Goal: Obtain resource: Download file/media

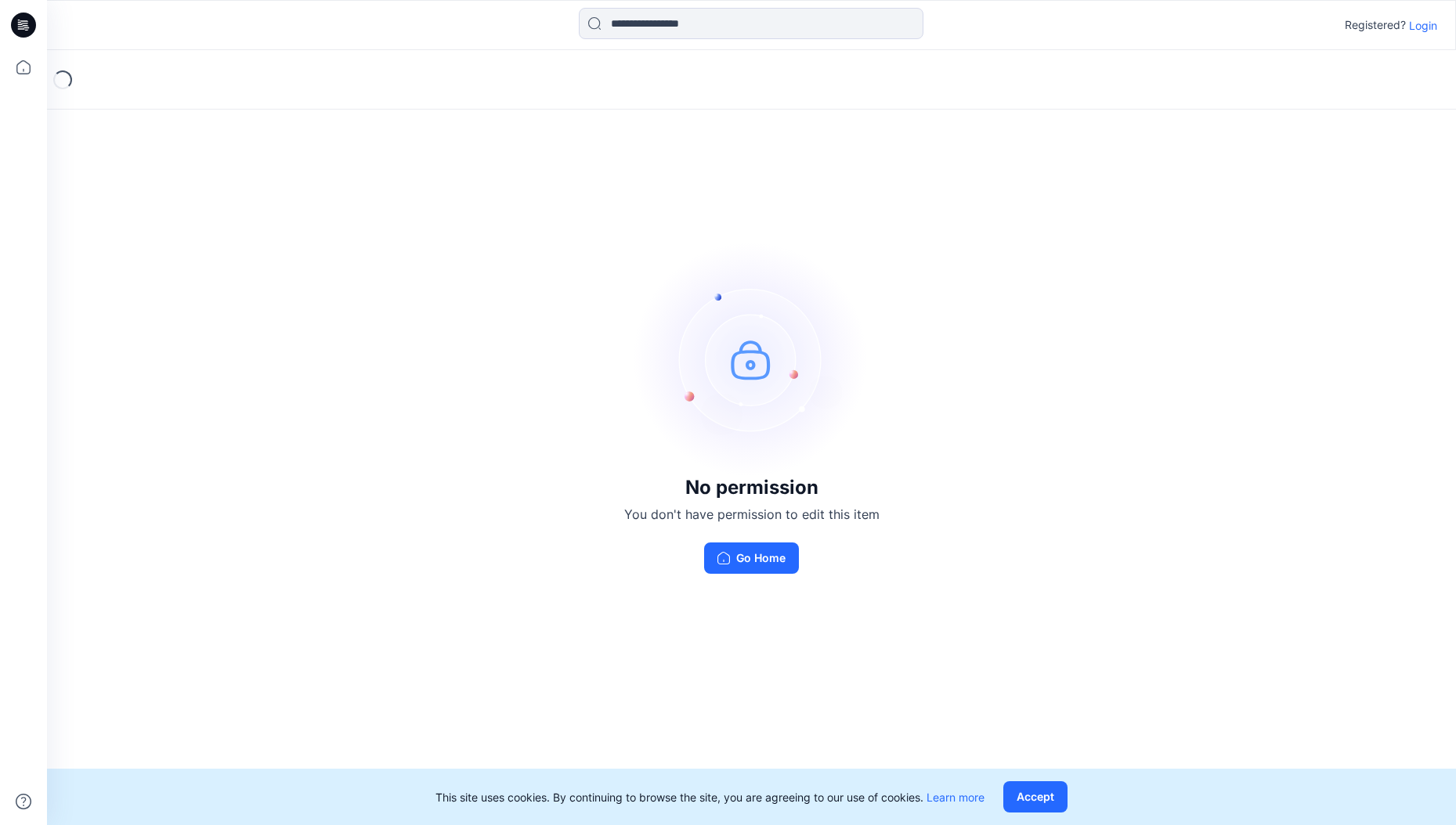
click at [1427, 27] on p "Login" at bounding box center [1423, 24] width 28 height 16
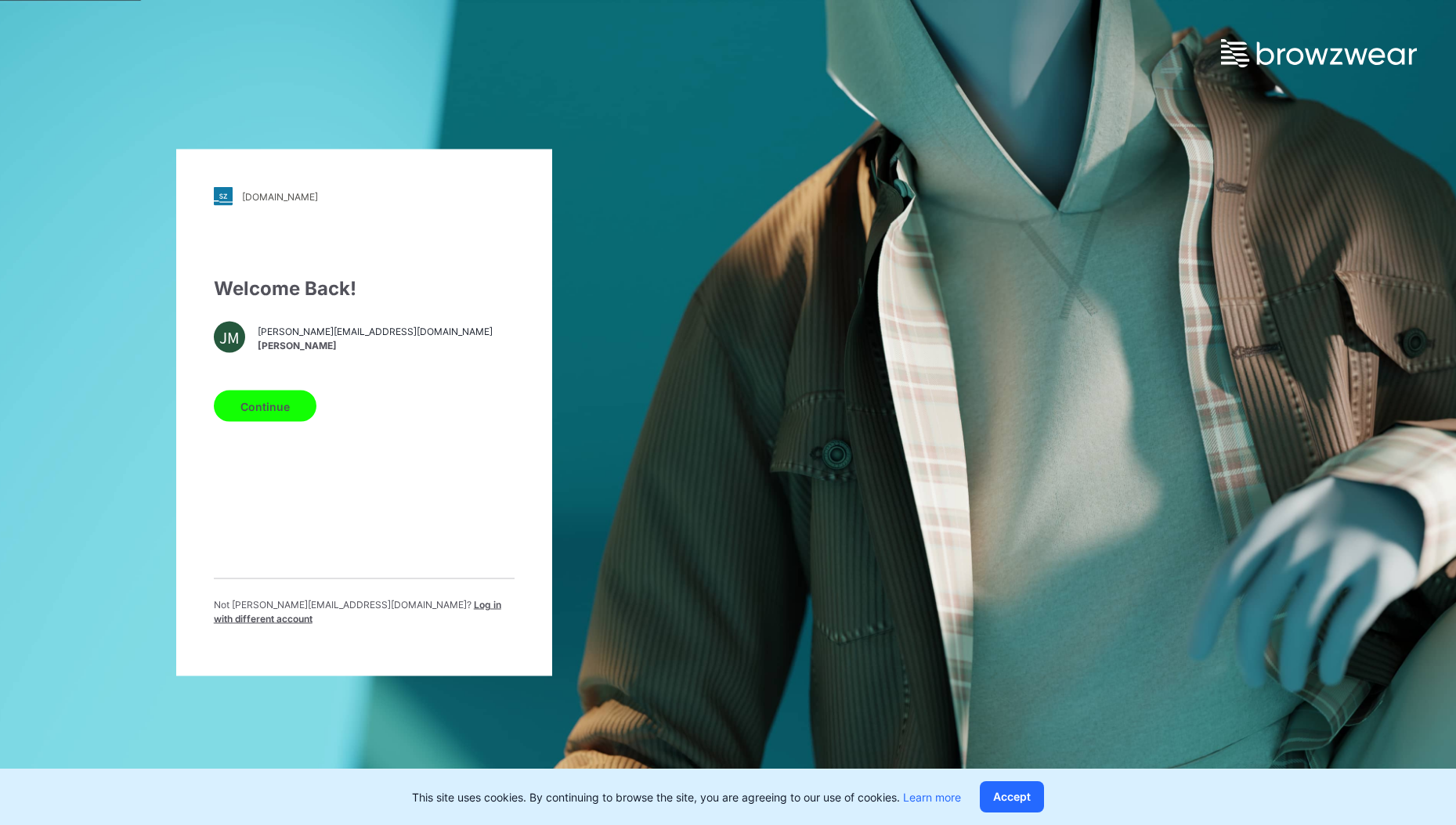
click at [265, 395] on button "Continue" at bounding box center [264, 406] width 102 height 31
click at [267, 407] on button "Continue" at bounding box center [264, 406] width 102 height 31
click at [267, 409] on button "Continue" at bounding box center [264, 406] width 102 height 31
click at [729, 317] on div "underarmour.stylezone.com Loading... Welcome Back! JM jakub.makowski@browzwear.…" at bounding box center [728, 412] width 1456 height 825
drag, startPoint x: 264, startPoint y: 402, endPoint x: 275, endPoint y: 397, distance: 12.1
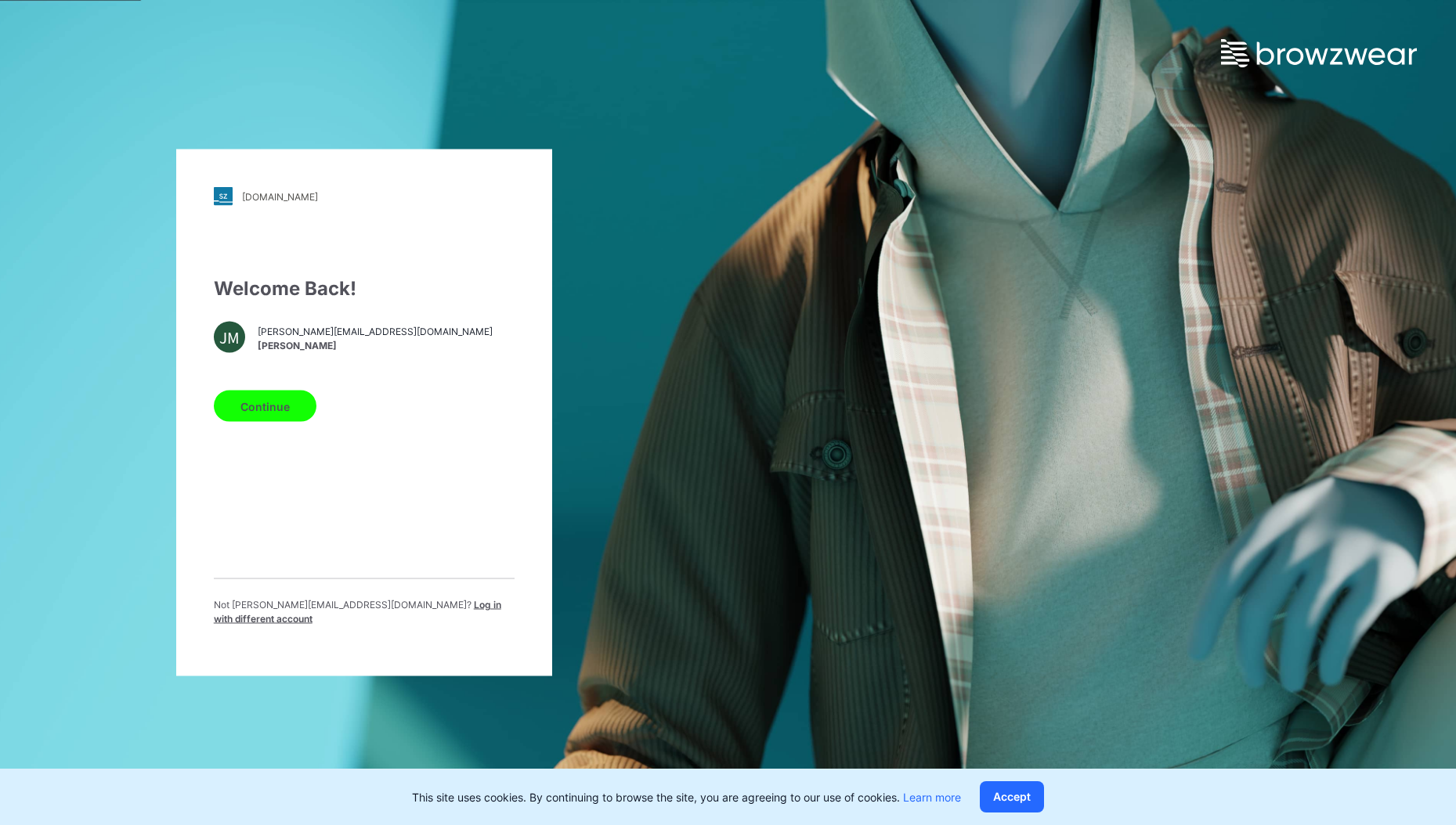
click at [264, 402] on button "Continue" at bounding box center [264, 406] width 102 height 31
click at [253, 410] on button "Continue" at bounding box center [264, 406] width 102 height 31
click at [255, 409] on button "Continue" at bounding box center [264, 406] width 102 height 31
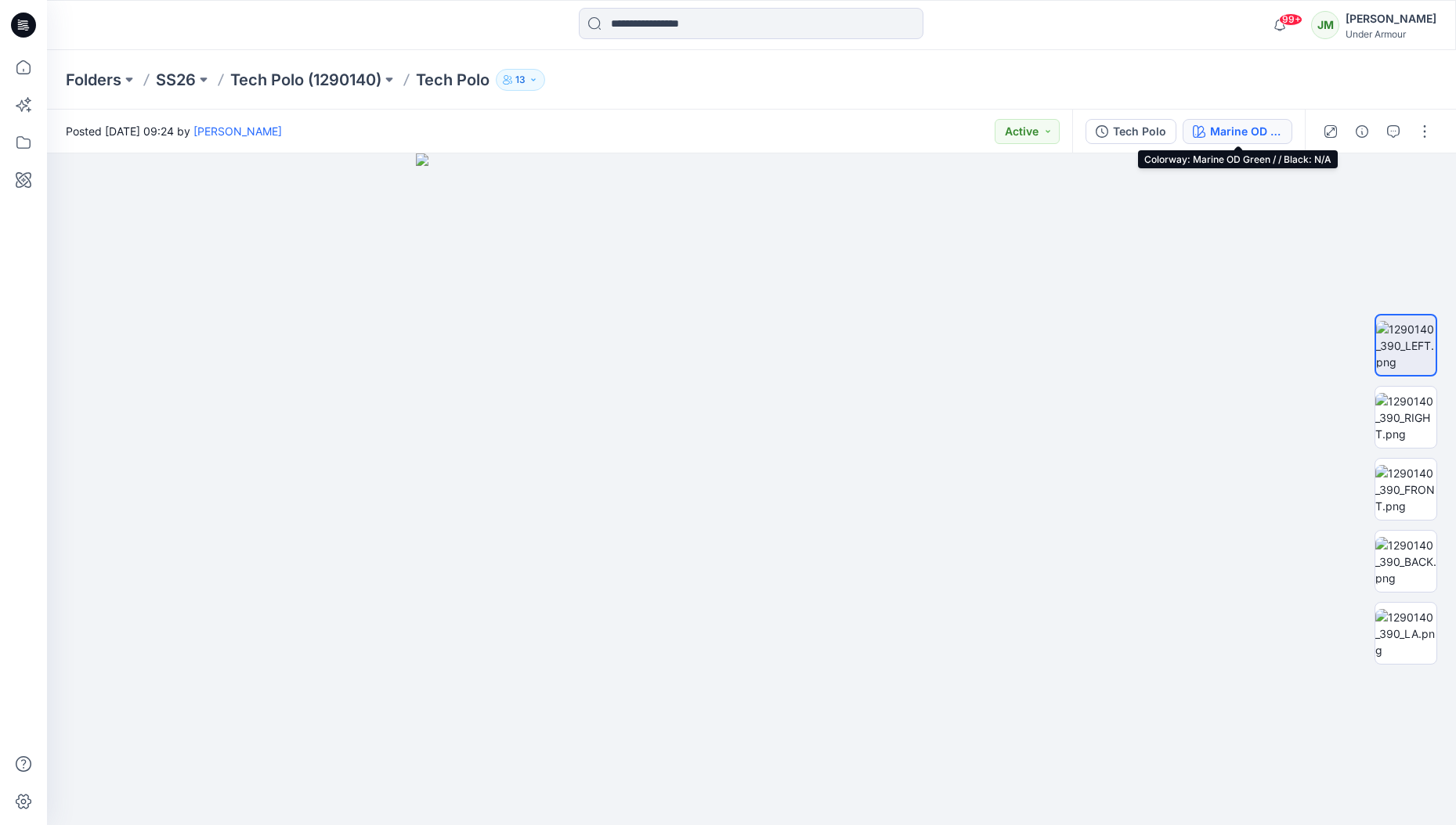
click at [1206, 133] on button "Marine OD Green / / Black: N/A" at bounding box center [1237, 132] width 110 height 25
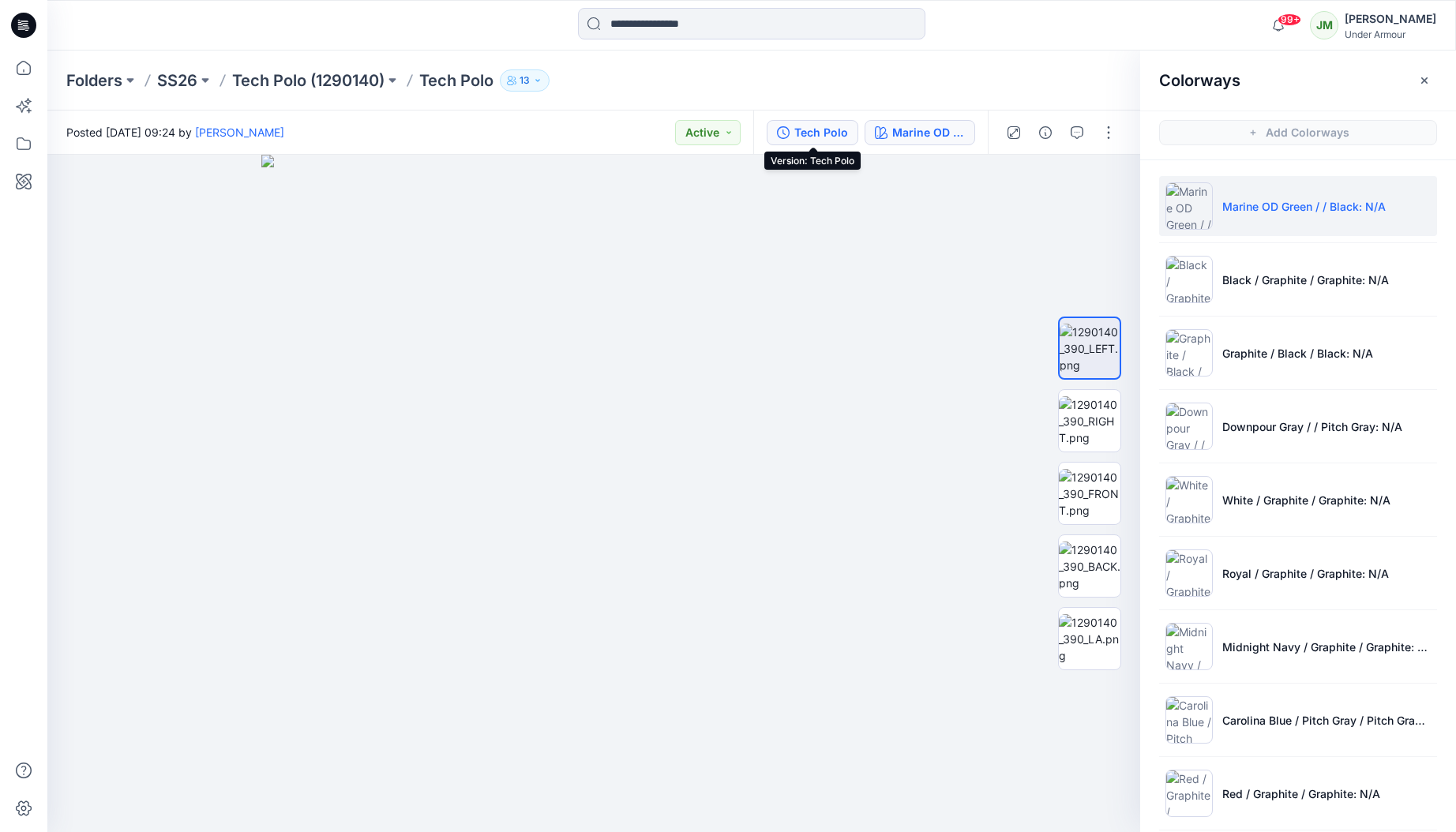
click at [839, 136] on div "Tech Polo" at bounding box center [821, 133] width 54 height 17
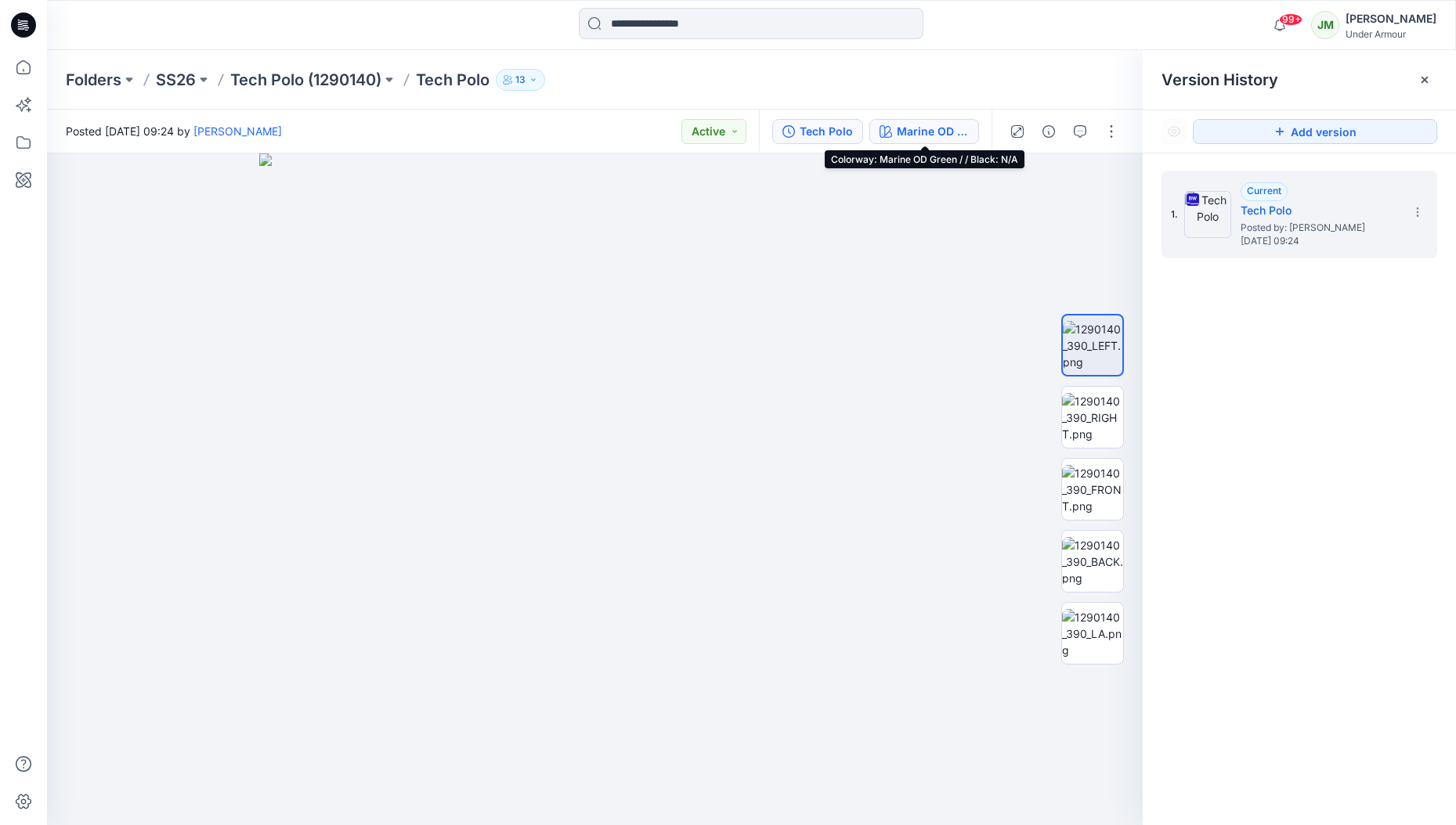
click at [900, 133] on div "Marine OD Green / / Black: N/A" at bounding box center [932, 132] width 72 height 17
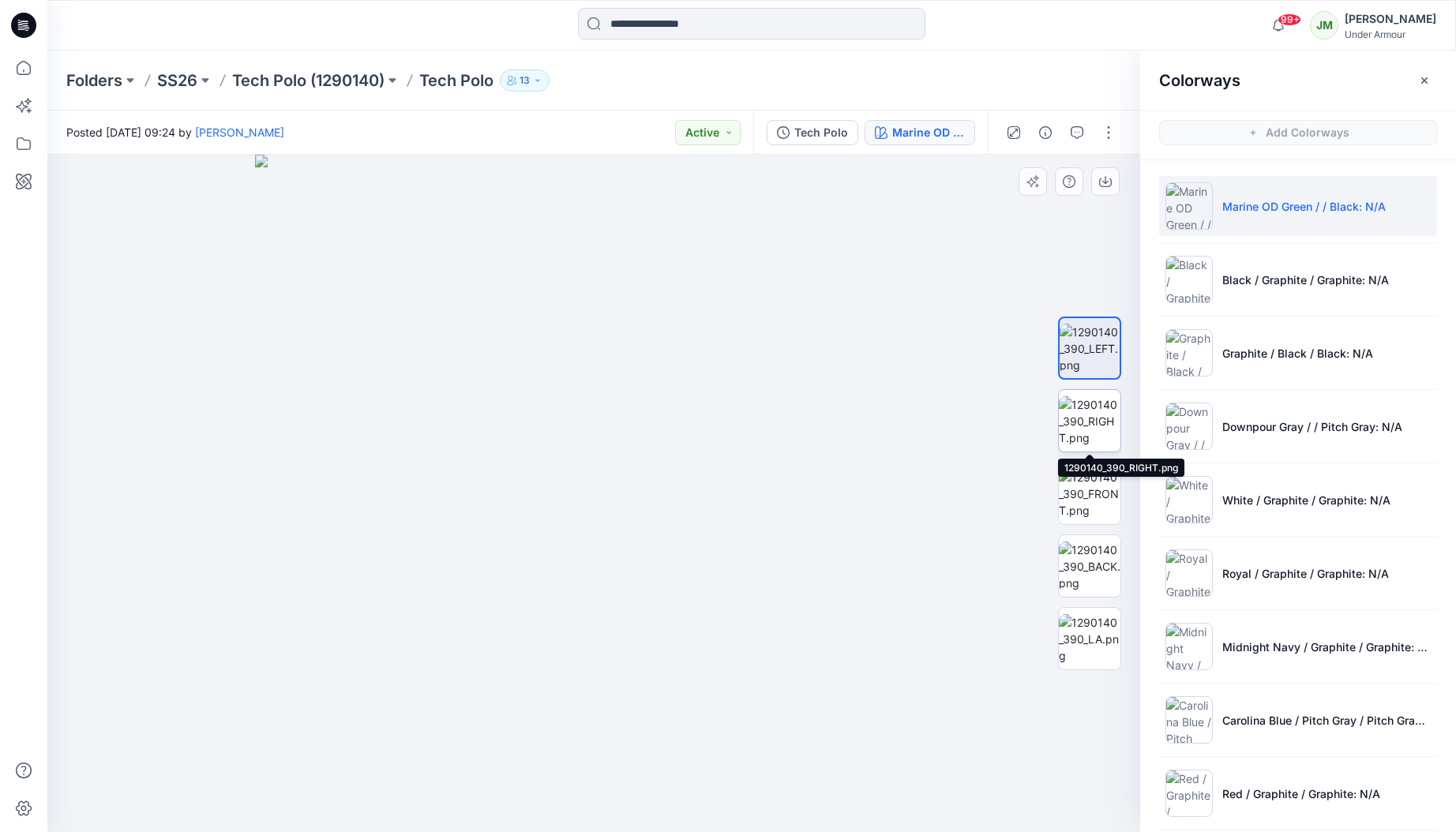
click at [1095, 423] on img at bounding box center [1089, 421] width 62 height 49
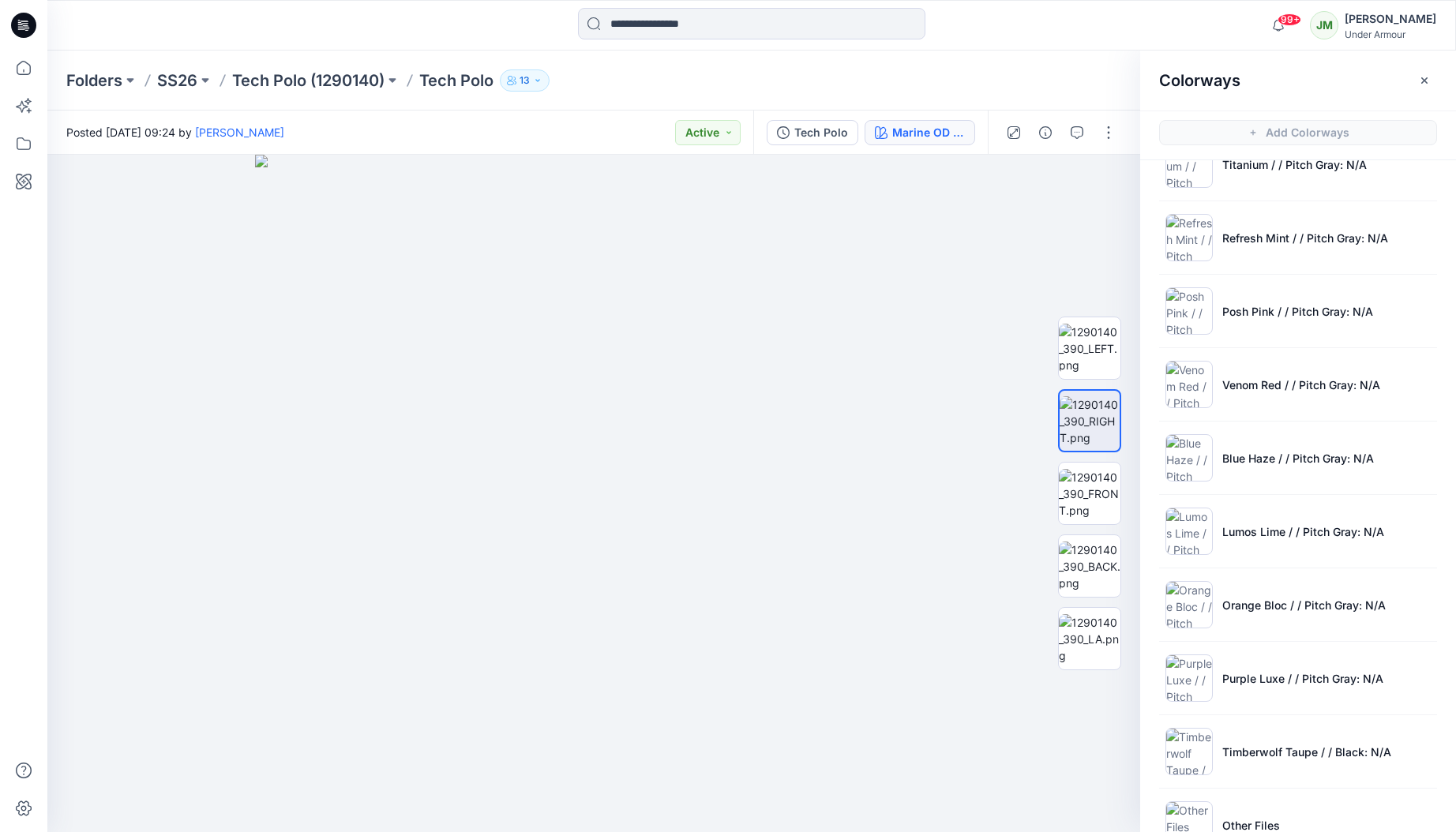
scroll to position [1263, 0]
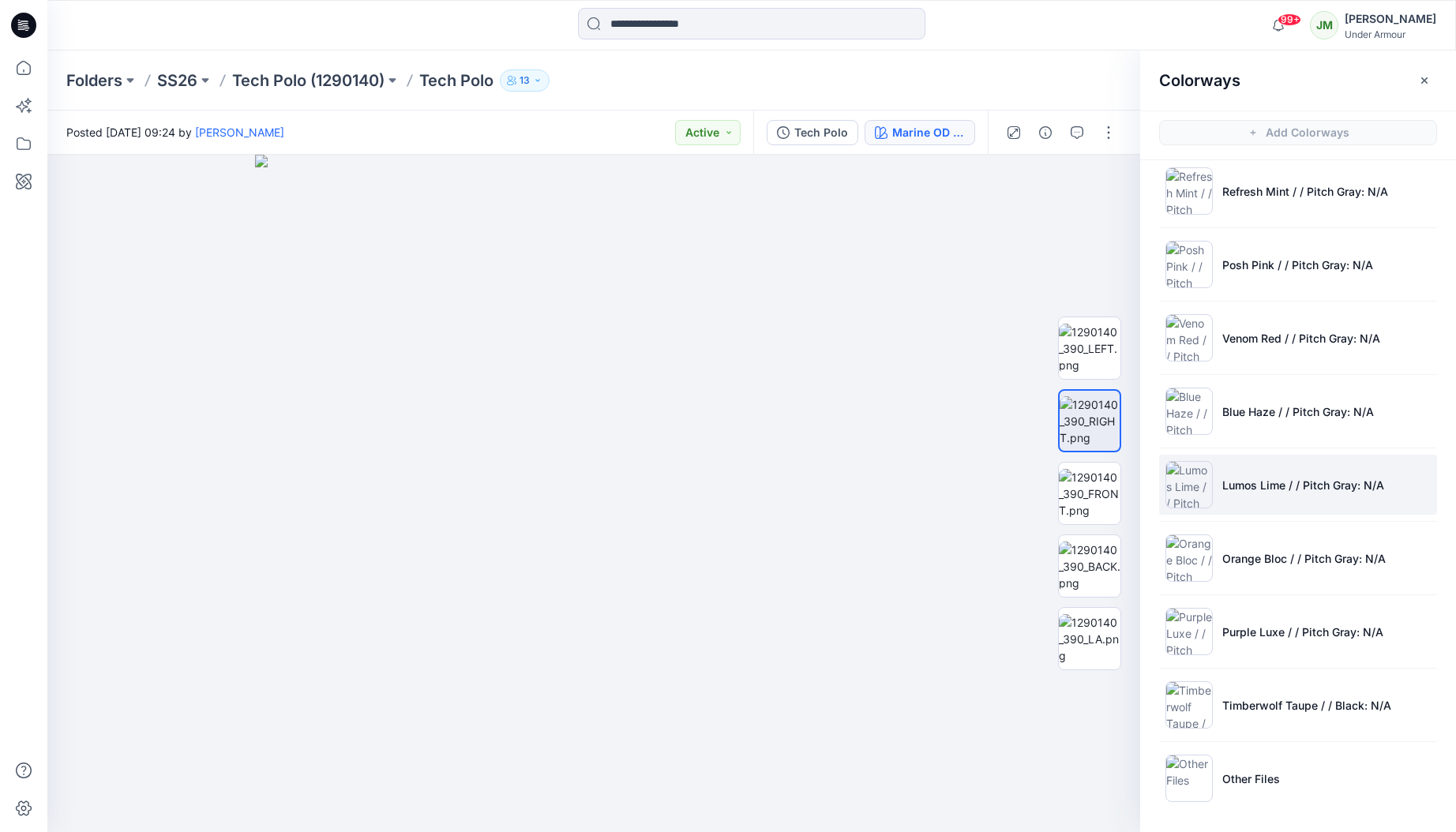
click at [1275, 475] on li "Lumos Lime / / Pitch Gray: N/A" at bounding box center [1298, 484] width 278 height 60
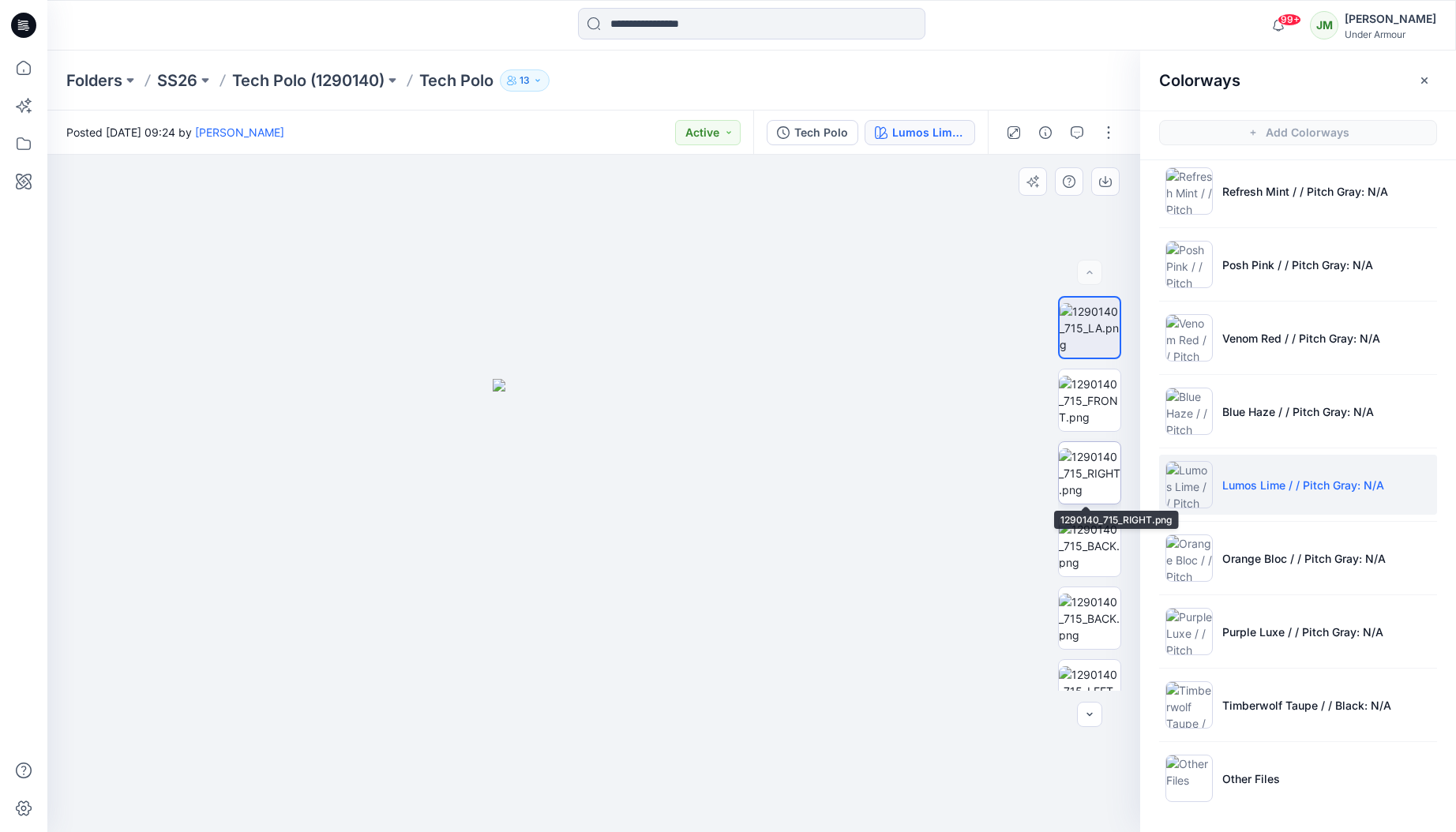
click at [1103, 454] on img at bounding box center [1089, 473] width 62 height 49
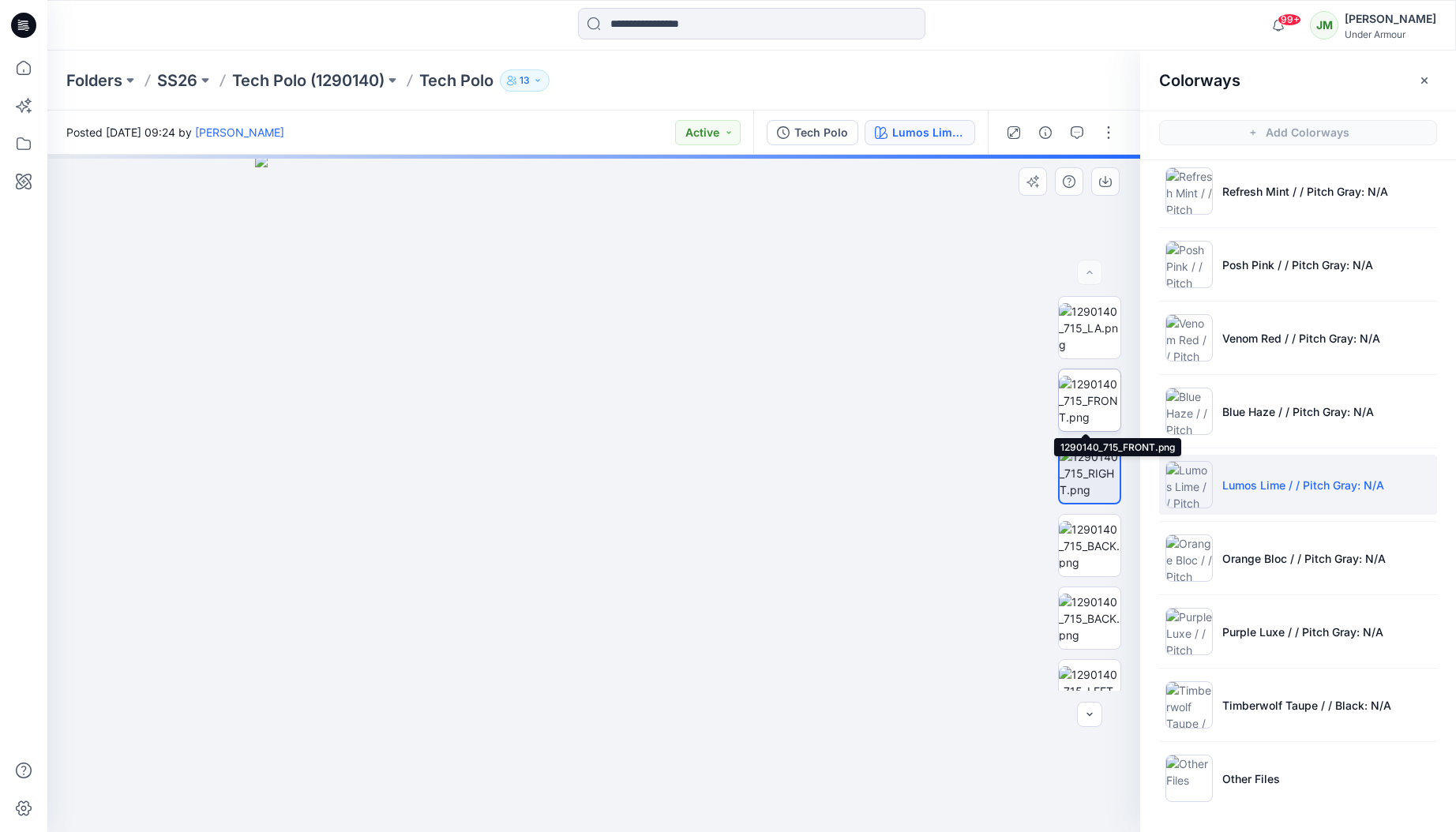
click at [1089, 414] on img at bounding box center [1089, 401] width 62 height 49
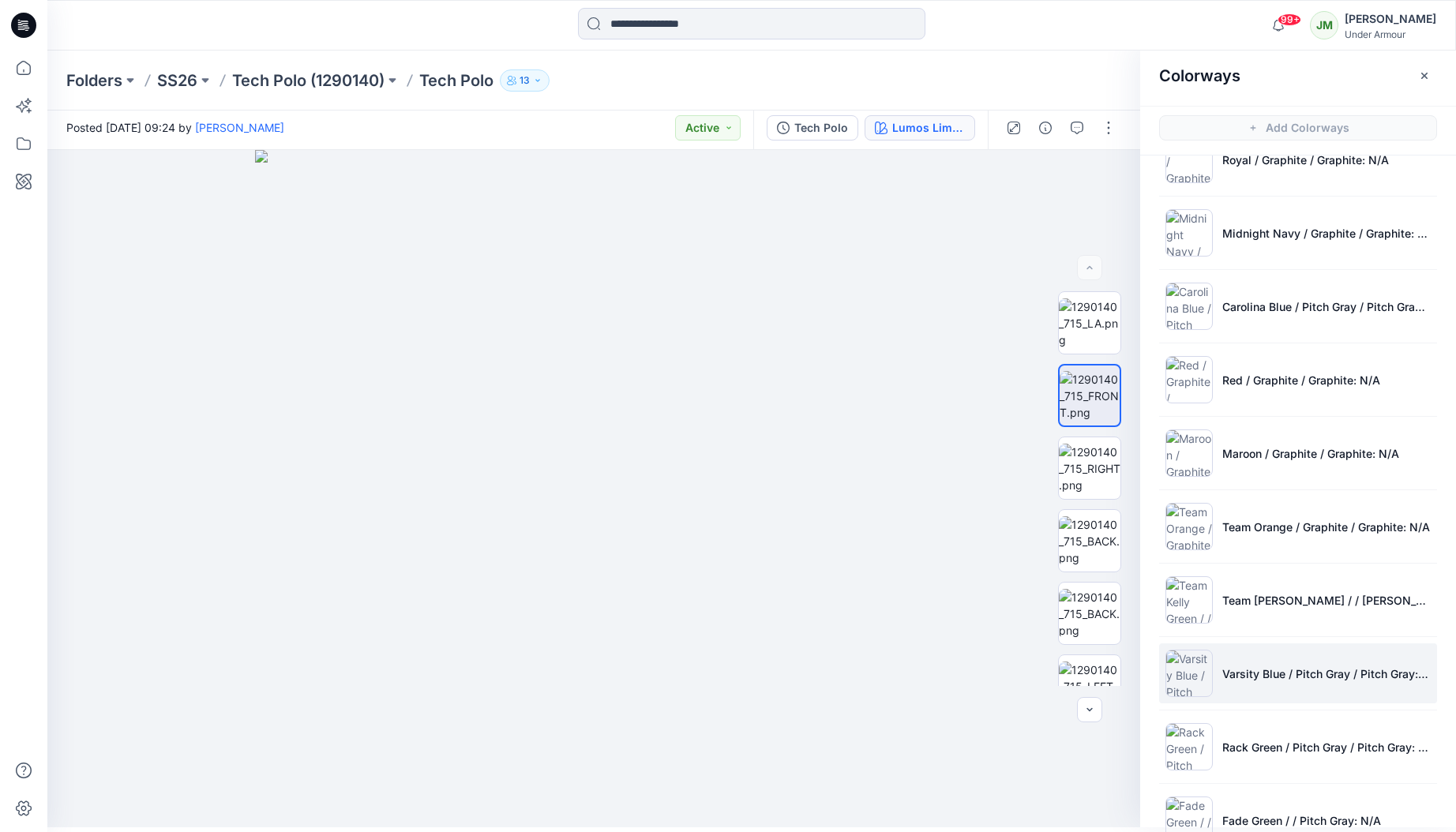
scroll to position [446, 0]
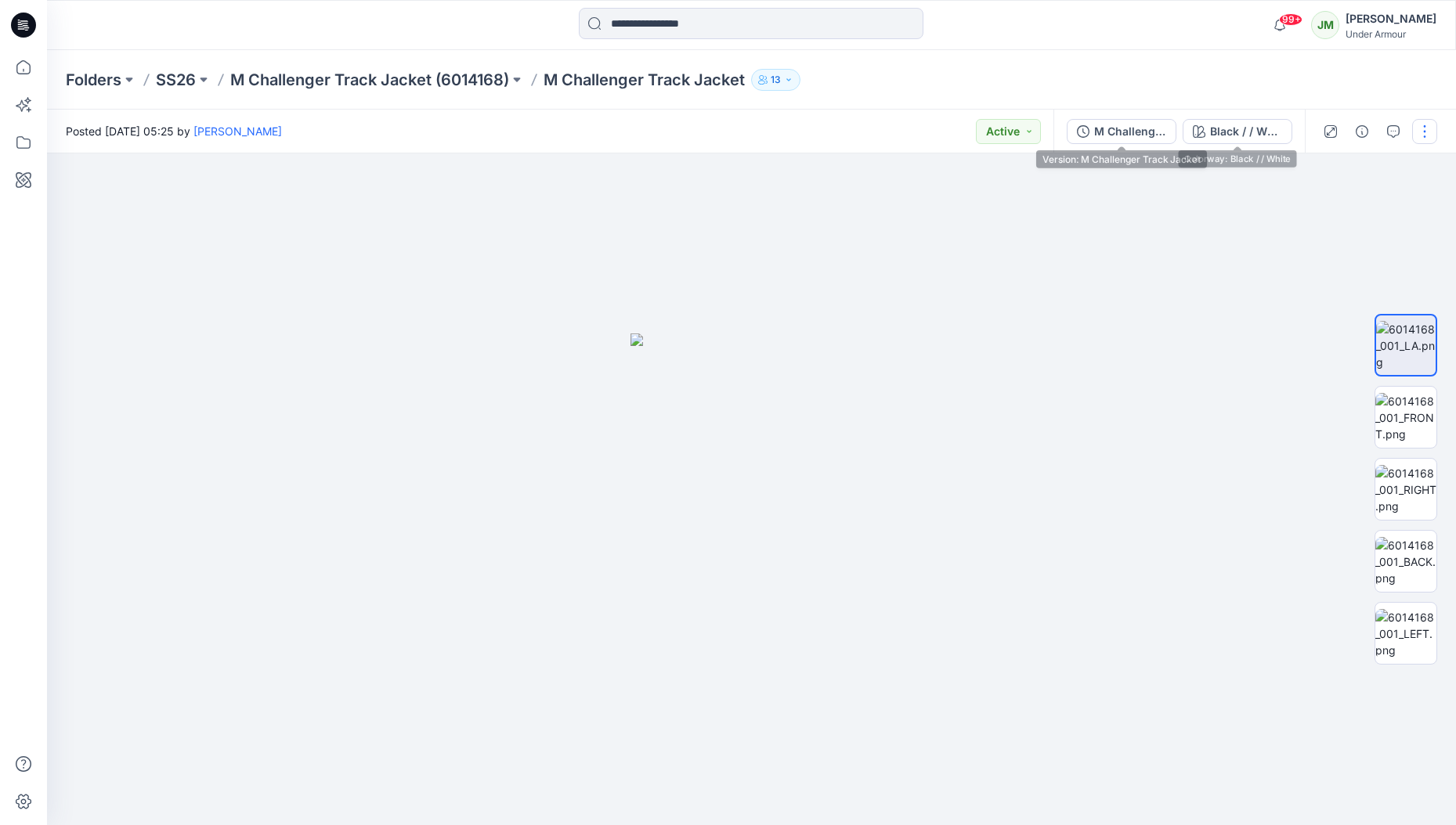
click at [1121, 130] on div "M Challenger Track Jacket" at bounding box center [1130, 132] width 72 height 17
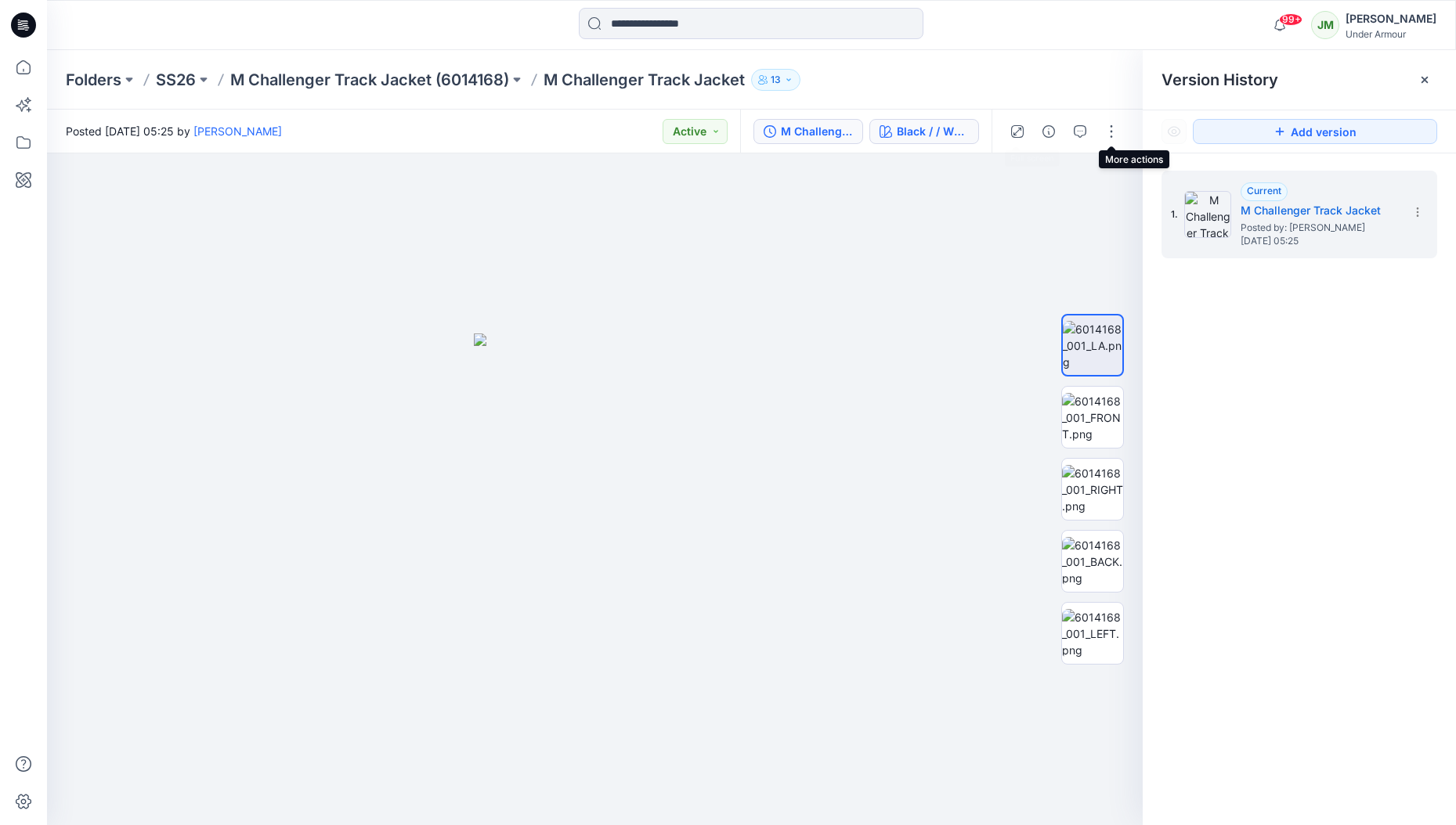
click at [958, 132] on div "Black / / White" at bounding box center [932, 132] width 72 height 17
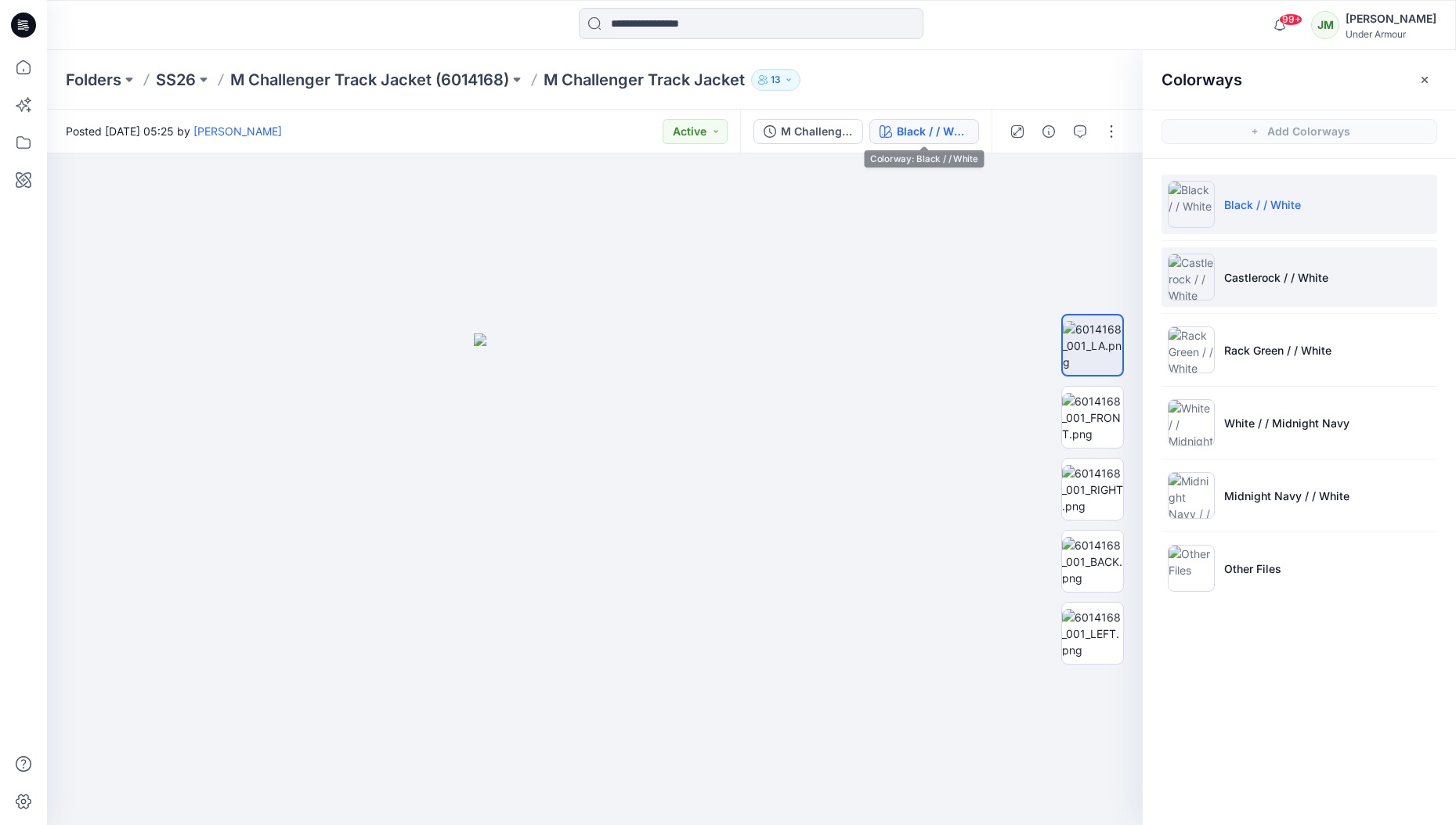
click at [1251, 276] on p "Castlerock / / White" at bounding box center [1276, 277] width 104 height 16
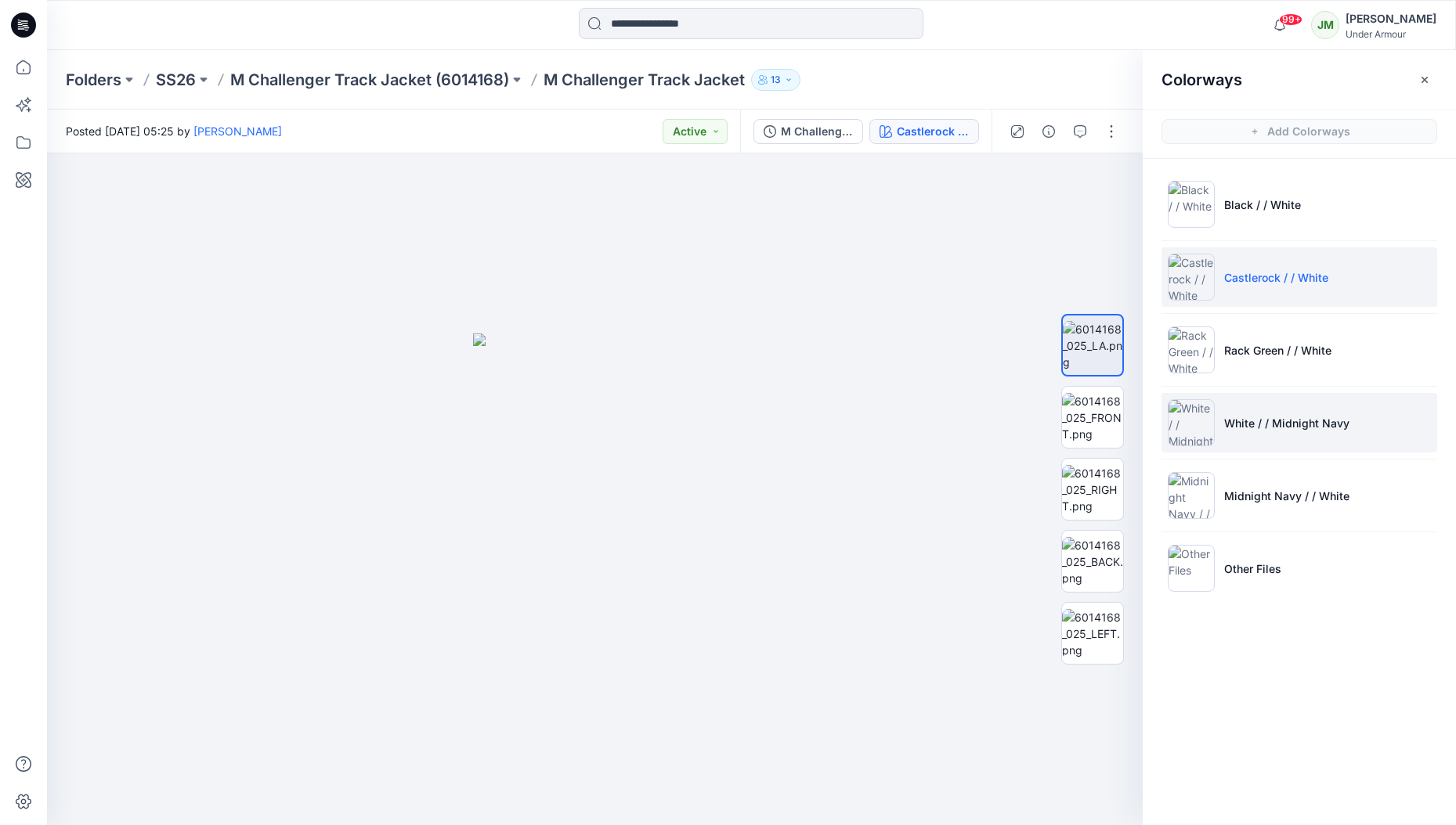
click at [1248, 423] on p "White / / Midnight Navy" at bounding box center [1286, 422] width 125 height 16
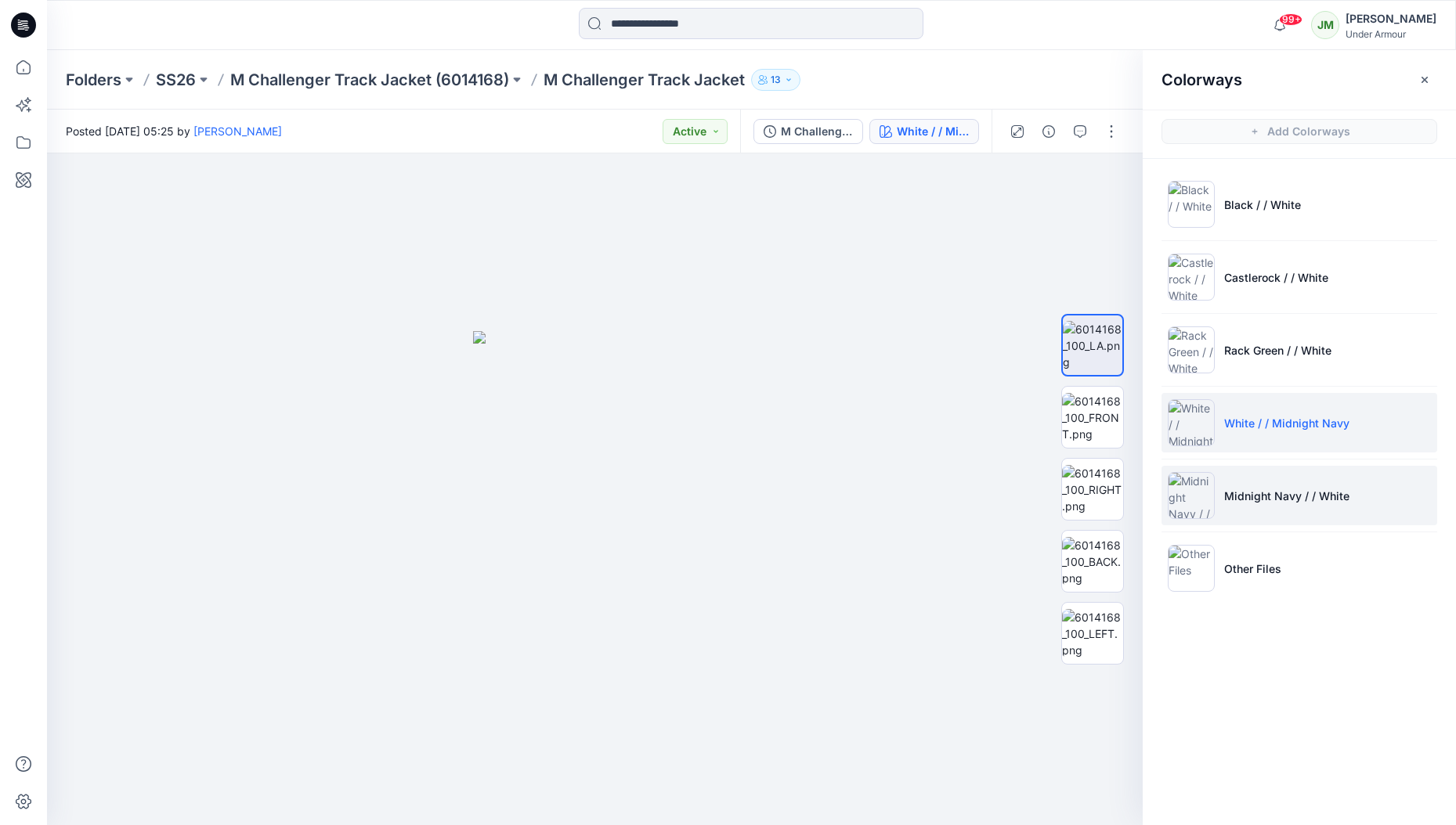
click at [1245, 491] on p "Midnight Navy / / White" at bounding box center [1286, 495] width 125 height 16
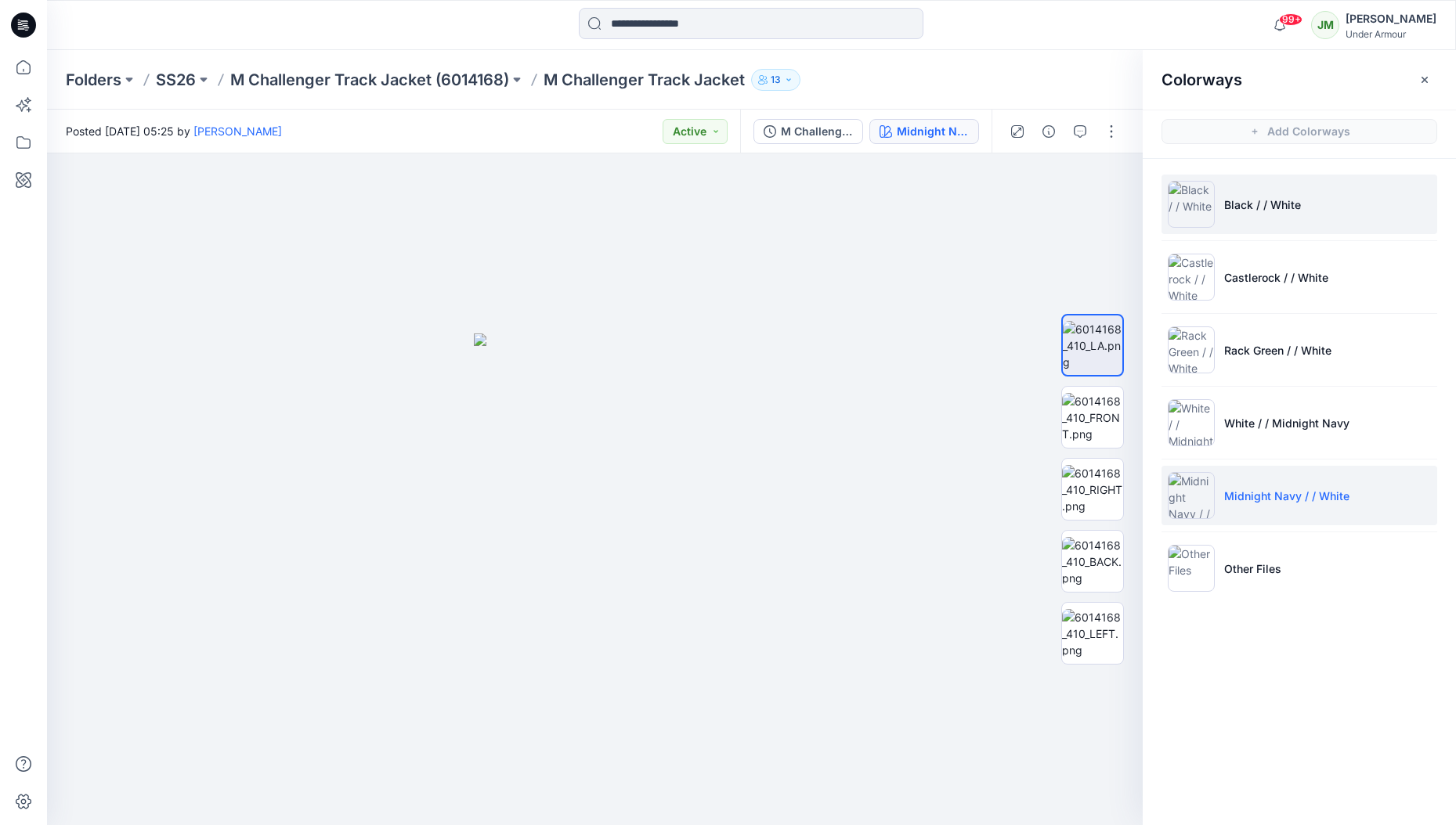
click at [1234, 207] on p "Black / / White" at bounding box center [1262, 204] width 77 height 16
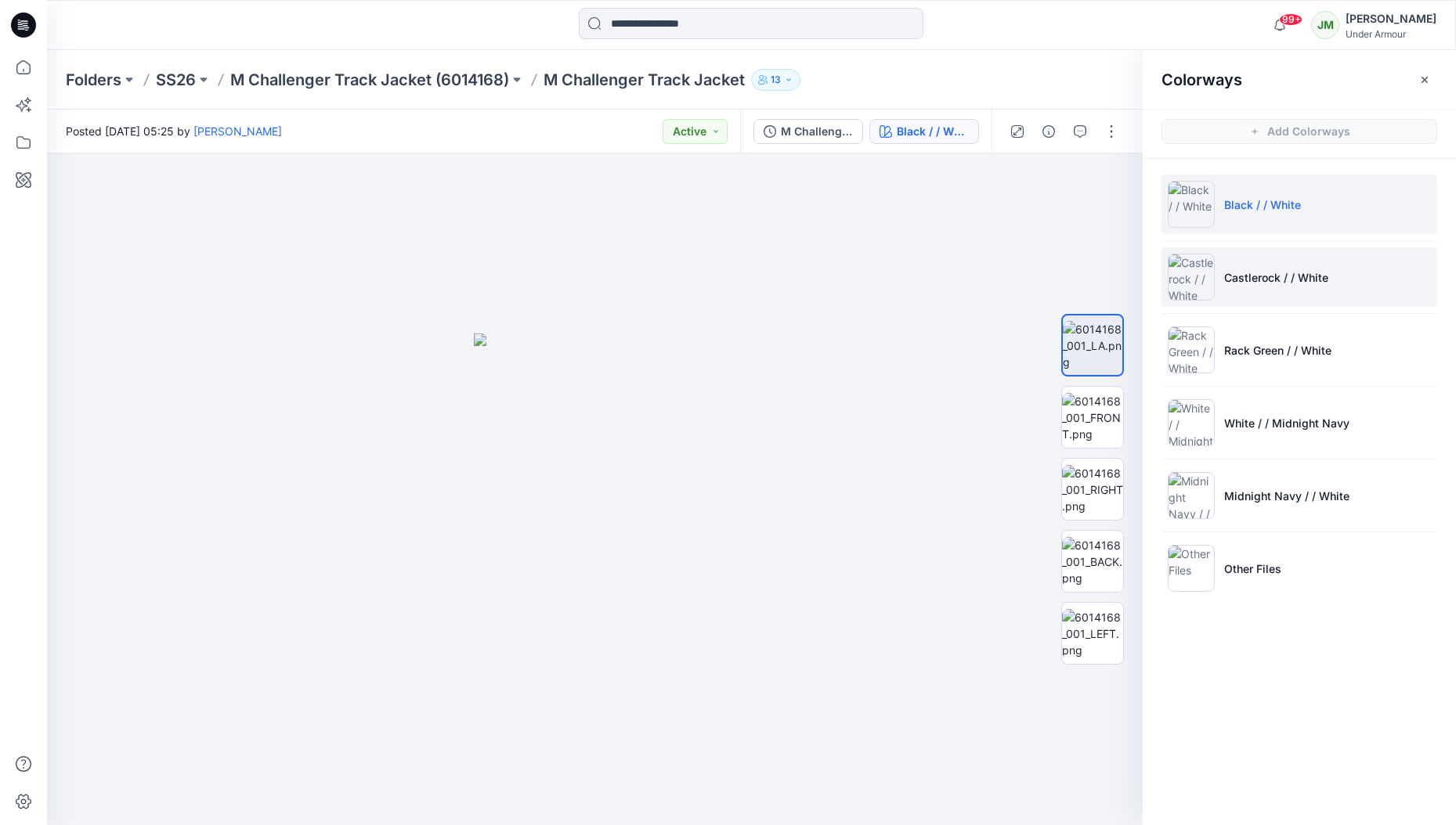
click at [1239, 278] on p "Castlerock / / White" at bounding box center [1276, 277] width 104 height 16
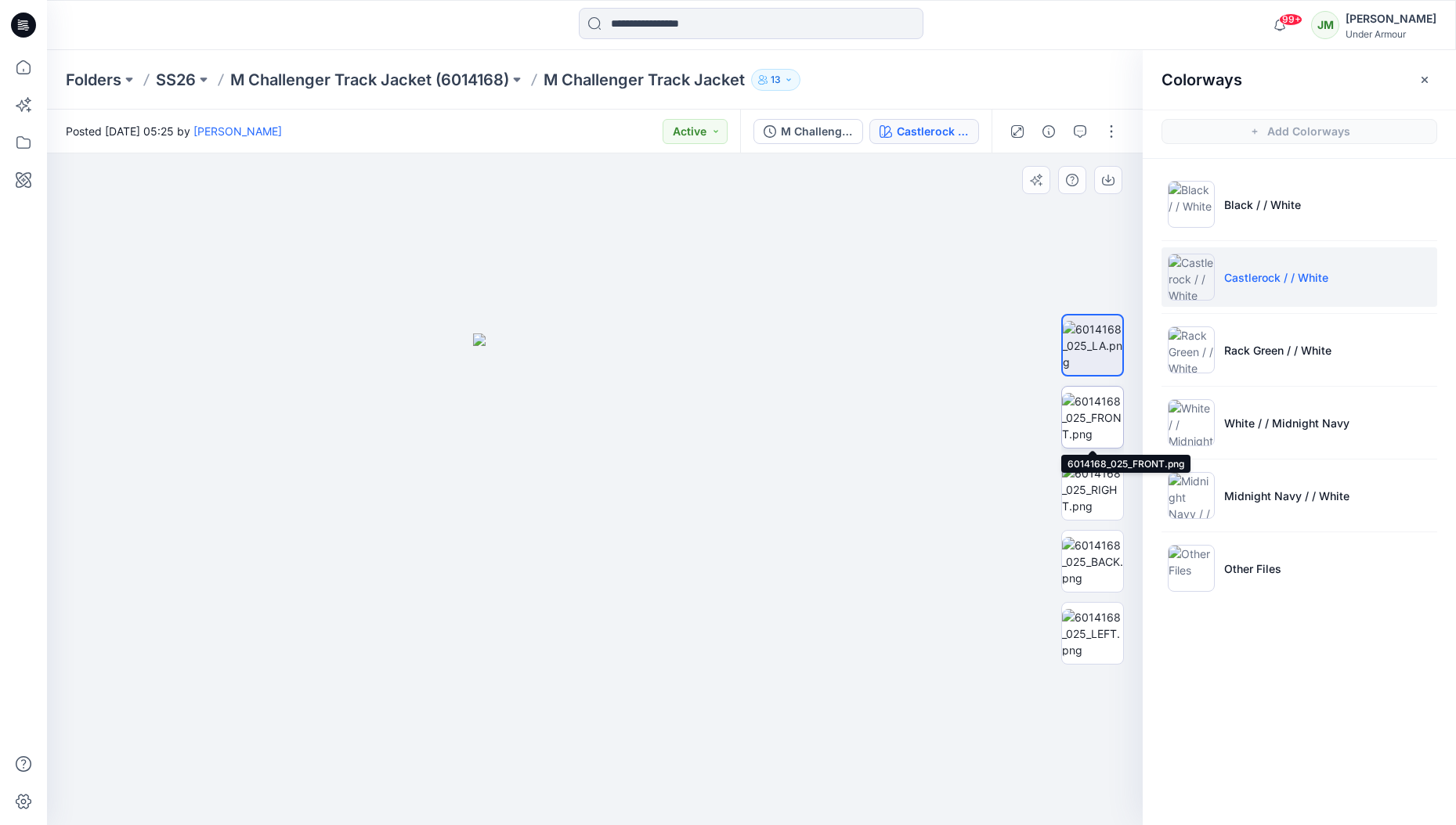
click at [1077, 417] on img at bounding box center [1092, 417] width 61 height 49
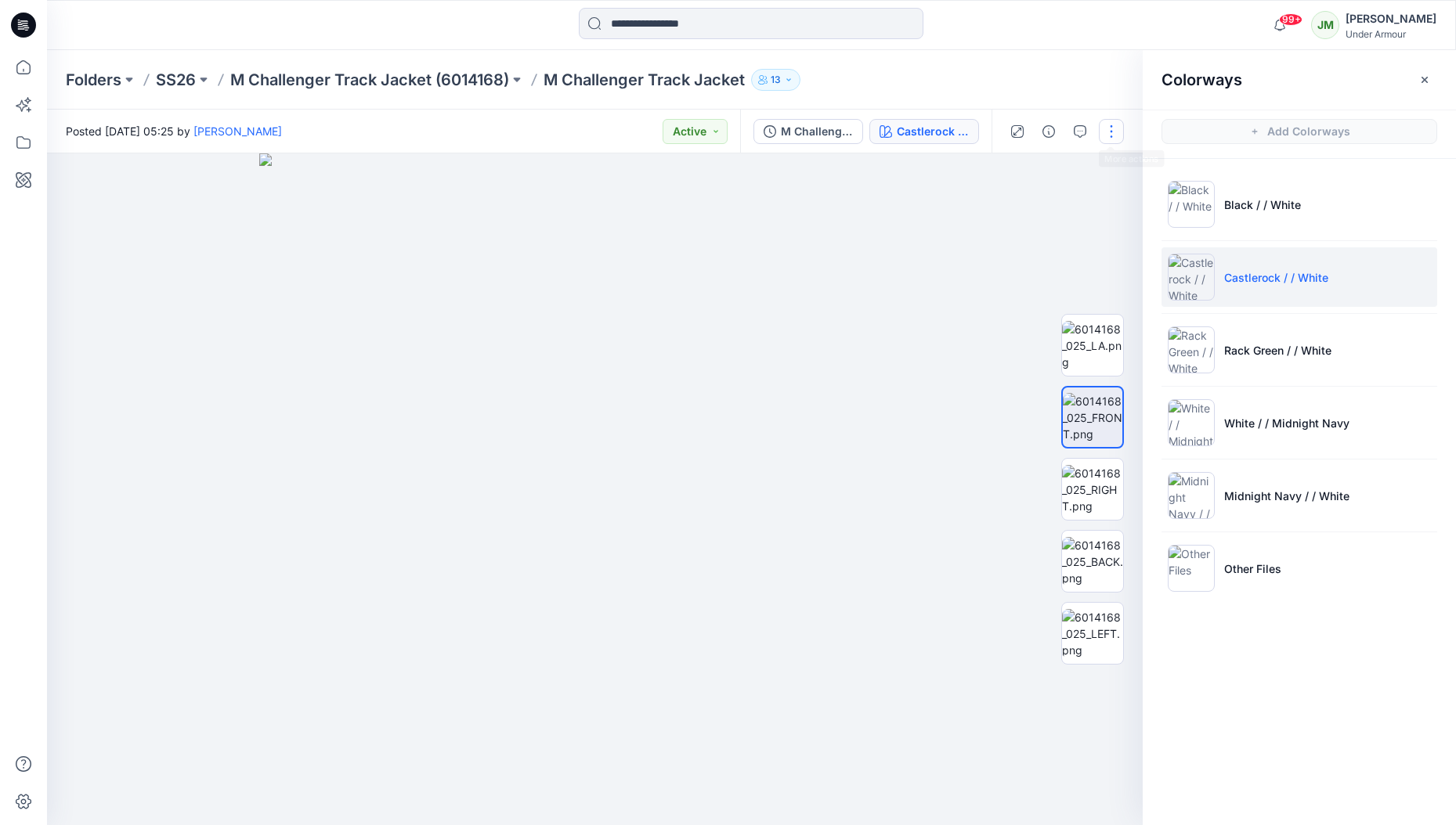
click at [1109, 123] on button "button" at bounding box center [1111, 132] width 25 height 25
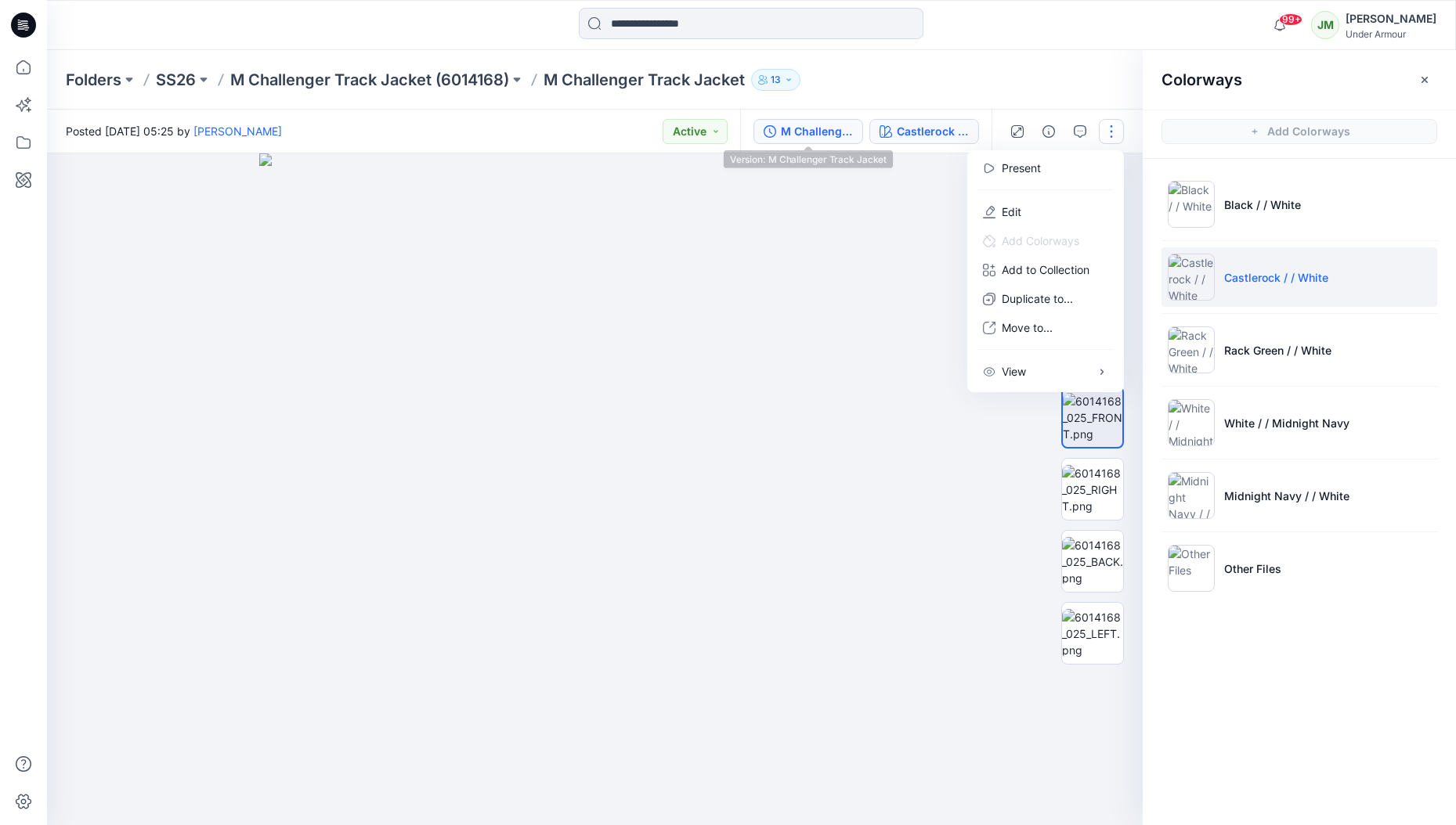
click at [793, 132] on div "M Challenger Track Jacket" at bounding box center [816, 132] width 72 height 17
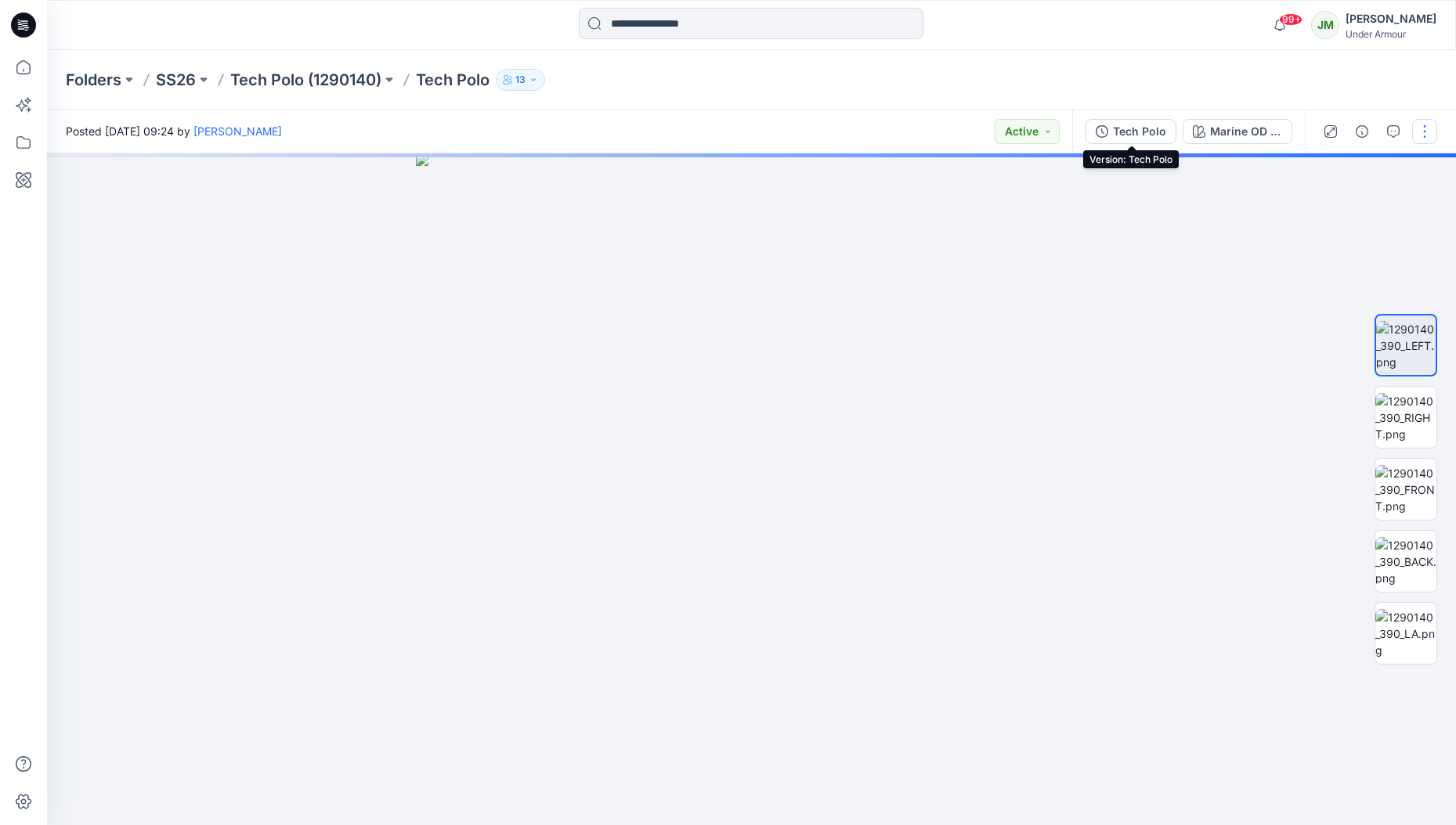
click at [1119, 139] on div "Tech Polo" at bounding box center [1139, 132] width 54 height 17
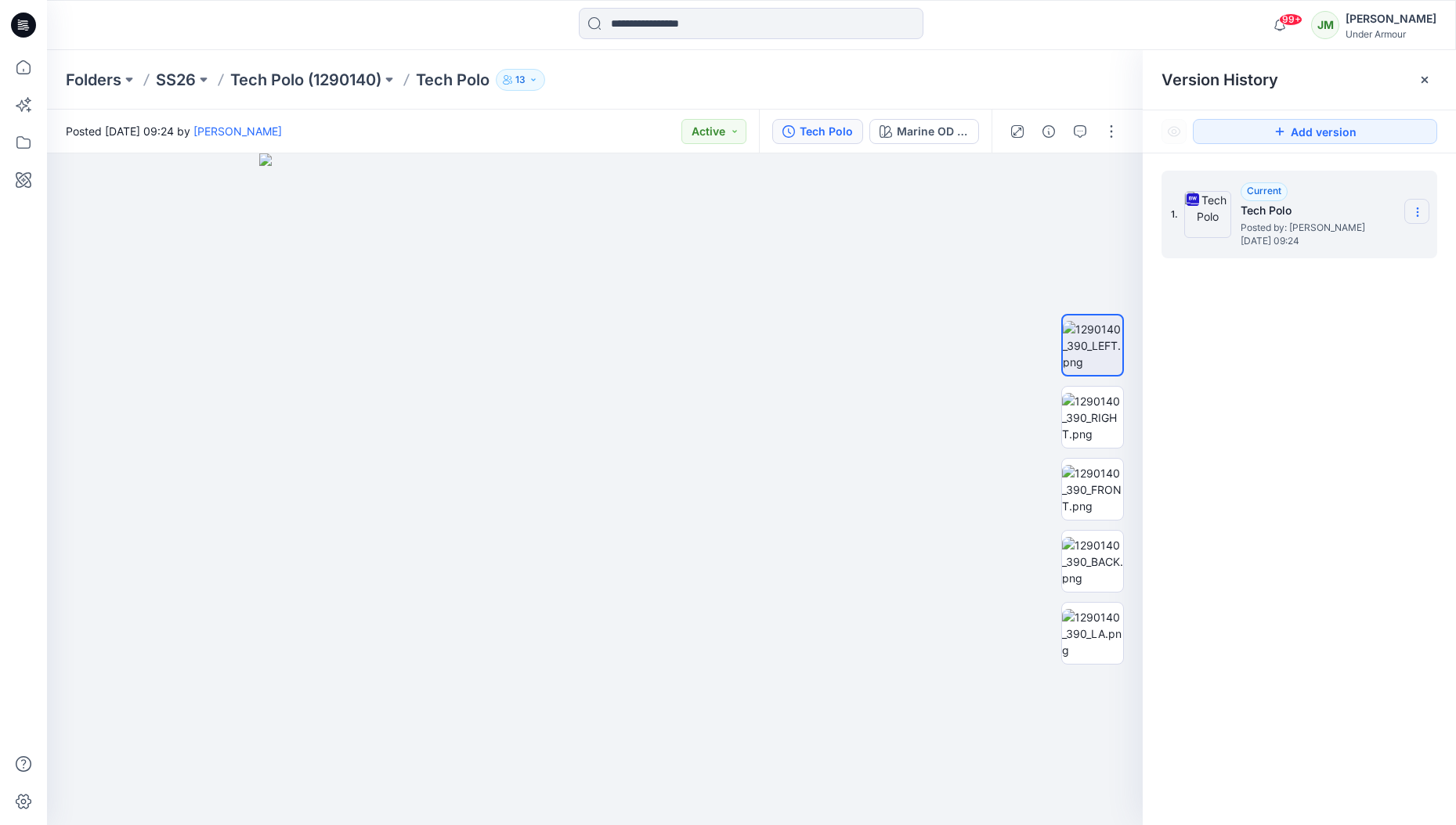
click at [1409, 208] on section at bounding box center [1417, 211] width 25 height 25
click at [1359, 243] on span "Download Source BW File" at bounding box center [1338, 242] width 131 height 19
